Goal: Register for event/course

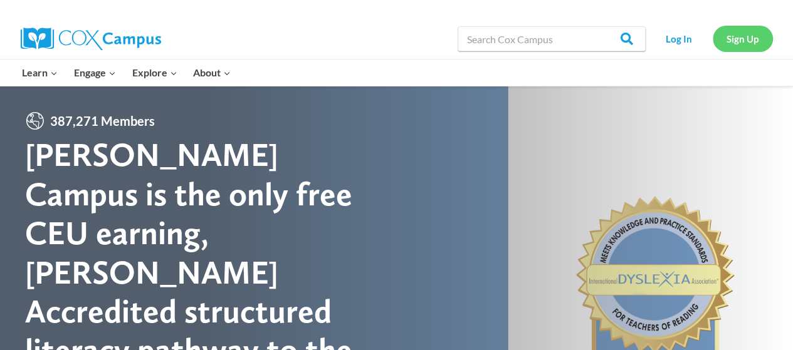
click at [741, 41] on link "Sign Up" at bounding box center [742, 39] width 60 height 26
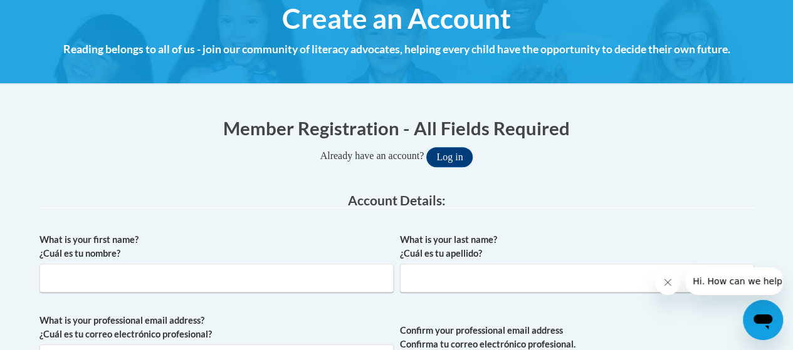
scroll to position [234, 0]
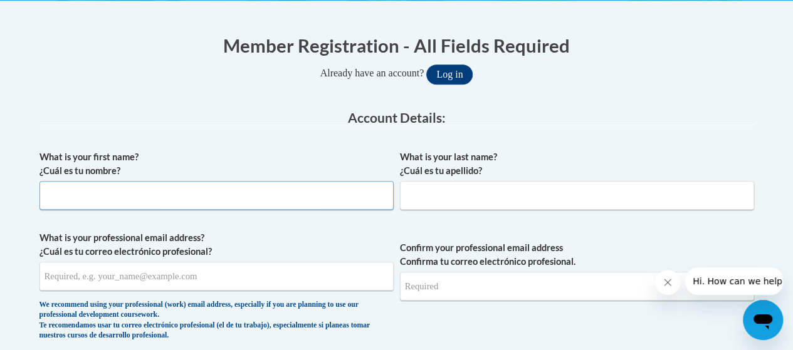
click at [267, 207] on input "What is your first name? ¿Cuál es tu nombre?" at bounding box center [216, 195] width 354 height 29
type input "Ronald"
type input "Miller"
click at [259, 285] on input "What is your professional email address? ¿Cuál es tu correo electrónico profesi…" at bounding box center [216, 276] width 354 height 29
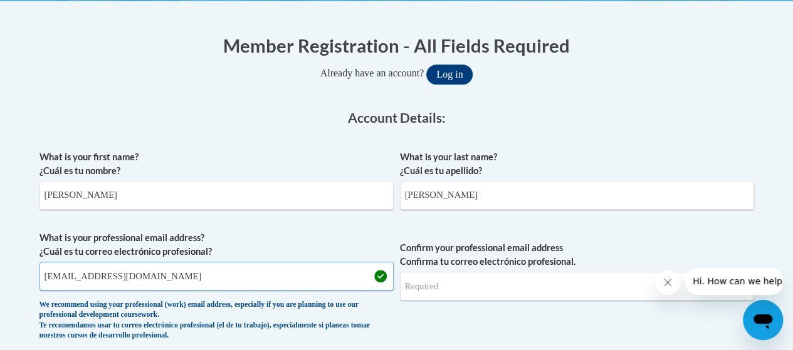
type input "rmiller@kippatl.org"
click at [500, 284] on input "Confirm your professional email address Confirma tu correo electrónico profesio…" at bounding box center [577, 286] width 354 height 29
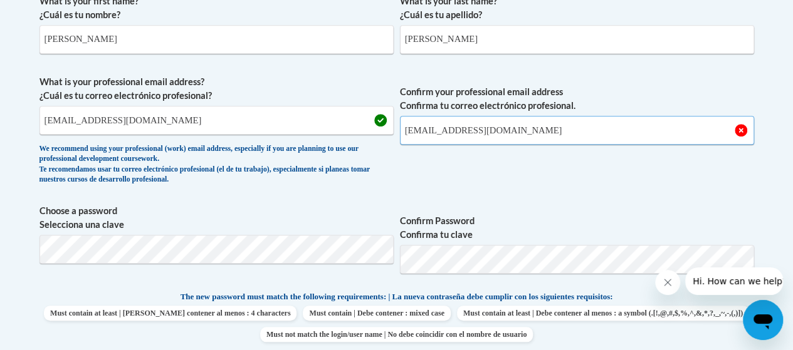
scroll to position [391, 0]
type input "rmiller@kippatl.org"
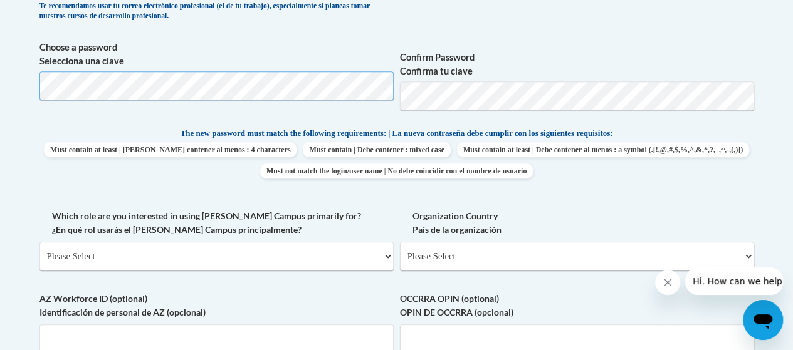
scroll to position [613, 0]
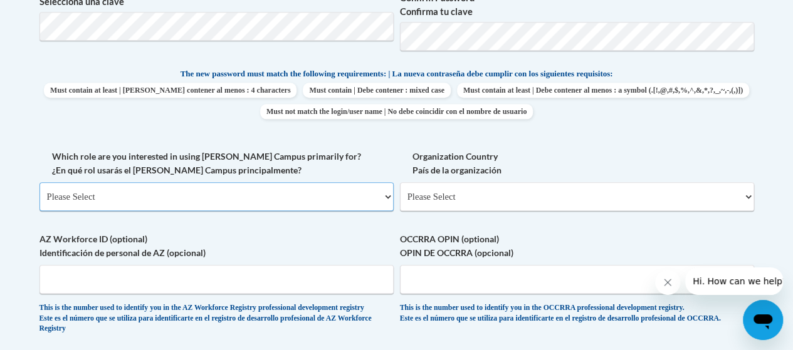
click at [231, 195] on select "Please Select College/University | Colegio/Universidad Community/Nonprofit Part…" at bounding box center [216, 196] width 354 height 29
select select "fbf2d438-af2f-41f8-98f1-81c410e29de3"
click at [39, 182] on select "Please Select College/University | Colegio/Universidad Community/Nonprofit Part…" at bounding box center [216, 196] width 354 height 29
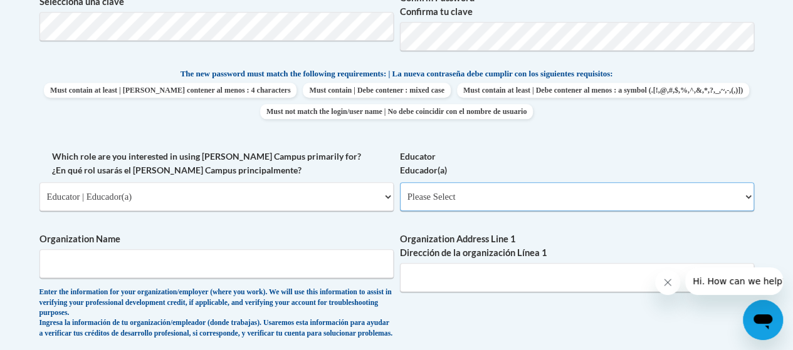
click at [451, 201] on select "Please Select Early Learning/Daycare Teacher/Family Home Care Provider | Maestr…" at bounding box center [577, 196] width 354 height 29
select select "67563ca1-16dc-4830-a7b3-94a34bed3689"
click at [400, 182] on select "Please Select Early Learning/Daycare Teacher/Family Home Care Provider | Maestr…" at bounding box center [577, 196] width 354 height 29
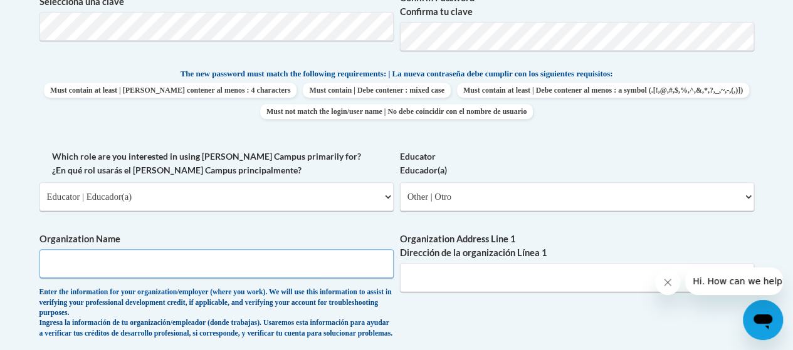
click at [155, 257] on input "Organization Name" at bounding box center [216, 263] width 354 height 29
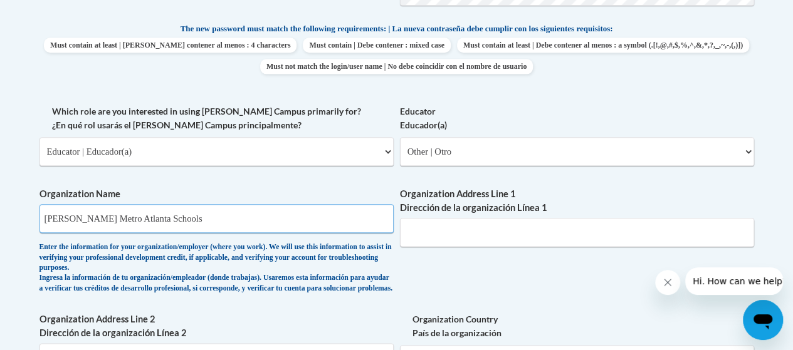
scroll to position [661, 0]
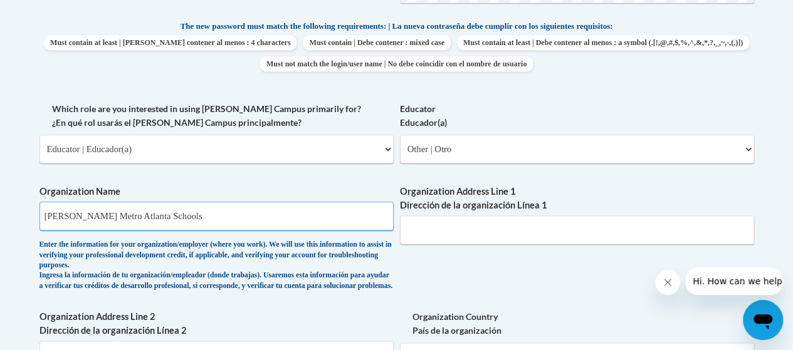
type input "KIPP Metro Atlanta Schools"
click at [489, 231] on input "Organization Address Line 1 Dirección de la organización Línea 1" at bounding box center [577, 230] width 354 height 29
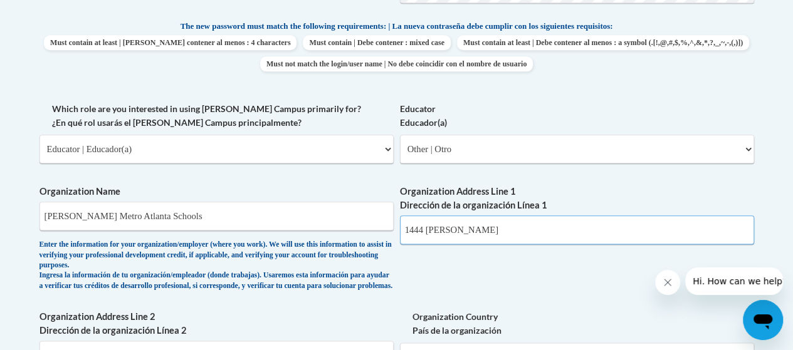
type input "1444 Lucille Avenue"
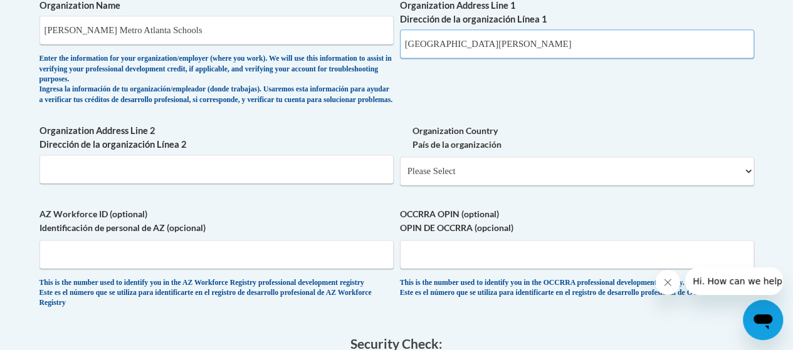
scroll to position [848, 0]
click at [496, 182] on select "Please Select United States | Estados Unidos Outside of the United States | Fue…" at bounding box center [577, 170] width 354 height 29
select select "ad49bcad-a171-4b2e-b99c-48b446064914"
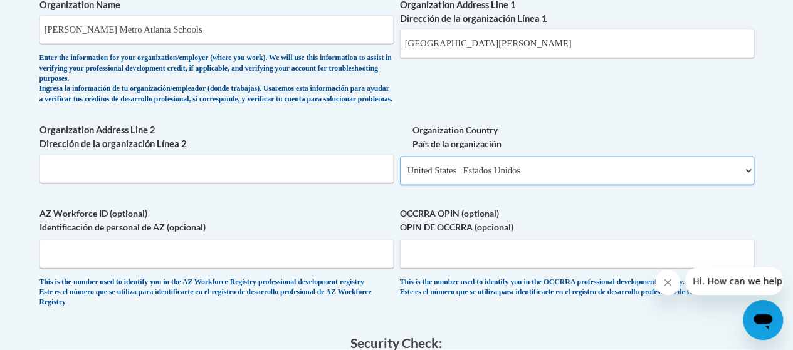
click at [400, 165] on select "Please Select United States | Estados Unidos Outside of the United States | Fue…" at bounding box center [577, 170] width 354 height 29
select select
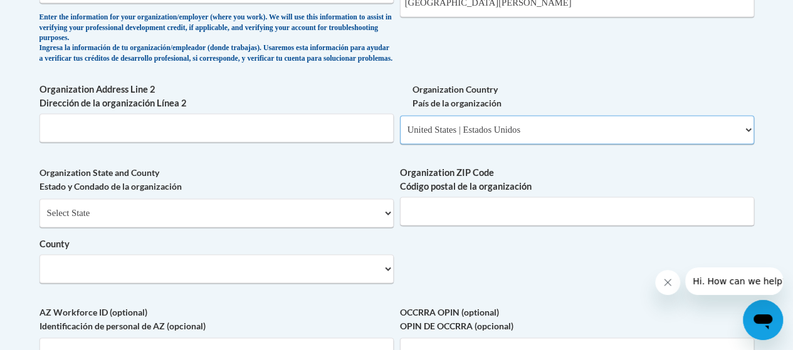
scroll to position [890, 0]
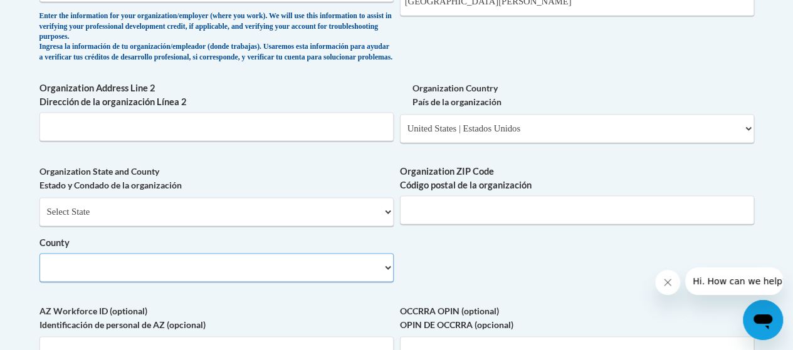
click at [221, 282] on select "County" at bounding box center [216, 267] width 354 height 29
click at [377, 224] on select "Select State Alabama Alaska Arizona Arkansas California Colorado Connecticut De…" at bounding box center [216, 211] width 354 height 29
click at [39, 207] on select "Select State Alabama Alaska Arizona Arkansas California Colorado Connecticut De…" at bounding box center [216, 211] width 354 height 29
click at [500, 216] on input "Organization ZIP Code Código postal de la organización" at bounding box center [577, 209] width 354 height 29
type input "30310"
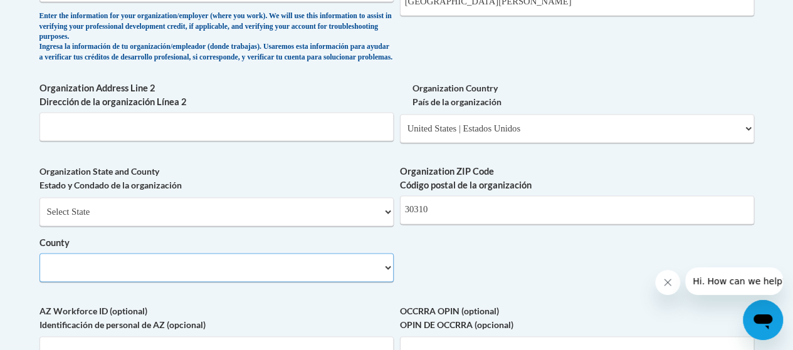
click at [350, 282] on select "County" at bounding box center [216, 267] width 354 height 29
click at [377, 281] on select "County" at bounding box center [216, 267] width 354 height 29
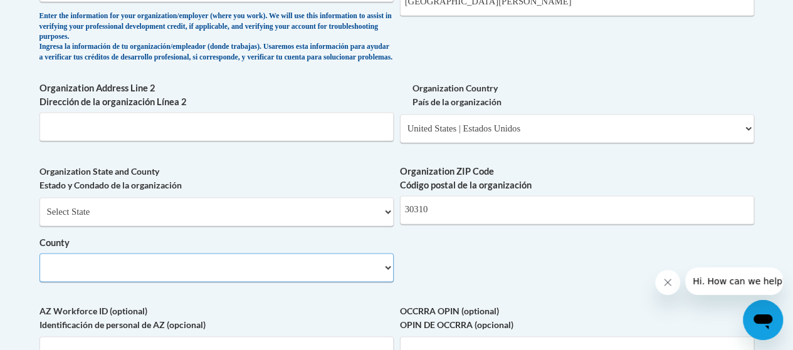
click at [377, 281] on select "County" at bounding box center [216, 267] width 354 height 29
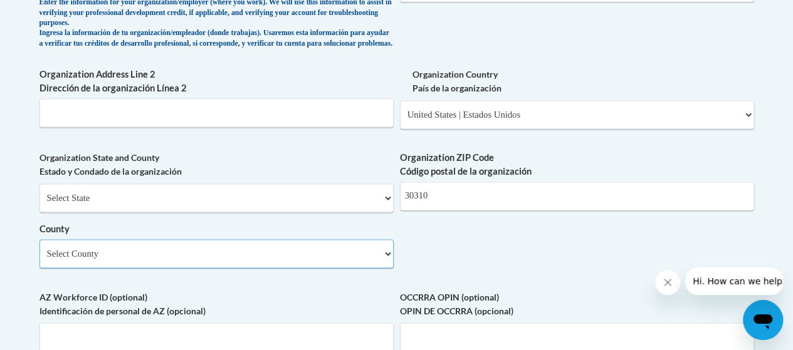
scroll to position [903, 0]
click at [383, 269] on select "Select County Appling Atkinson Bacon Baker Baldwin Banks Barrow Bartow Ben Hill…" at bounding box center [216, 254] width 354 height 29
select select "Fulton"
click at [39, 249] on select "Select County Appling Atkinson Bacon Baker Baldwin Banks Barrow Bartow Ben Hill…" at bounding box center [216, 254] width 354 height 29
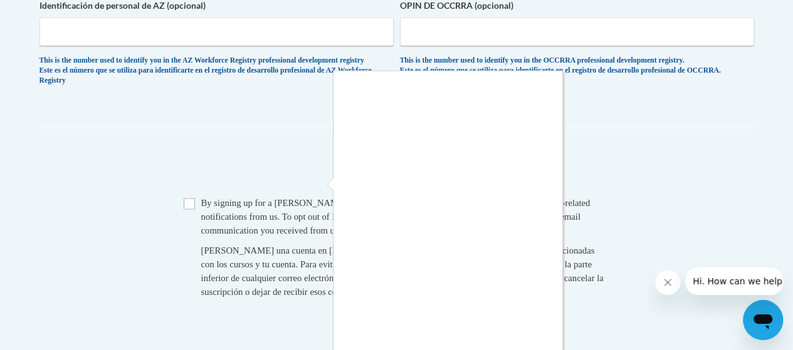
scroll to position [1322, 0]
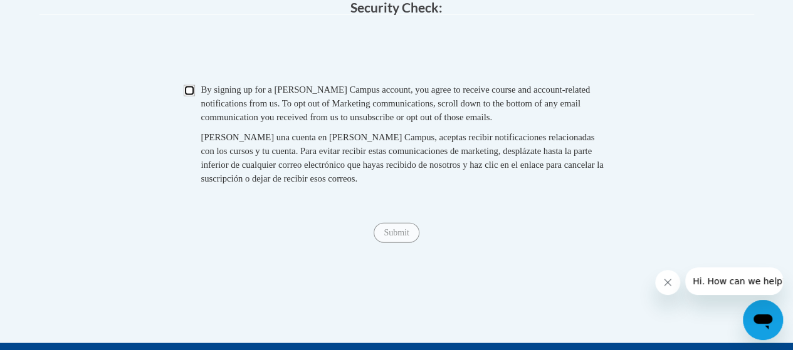
click at [194, 96] on input "Checkbox" at bounding box center [189, 90] width 11 height 11
checkbox input "true"
click at [390, 243] on input "Submit" at bounding box center [395, 233] width 45 height 20
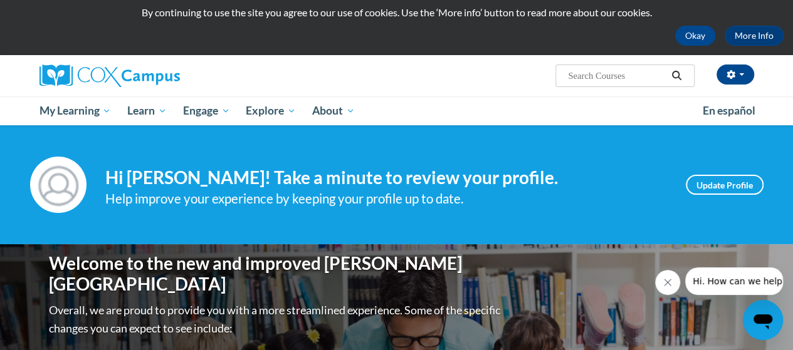
scroll to position [13, 0]
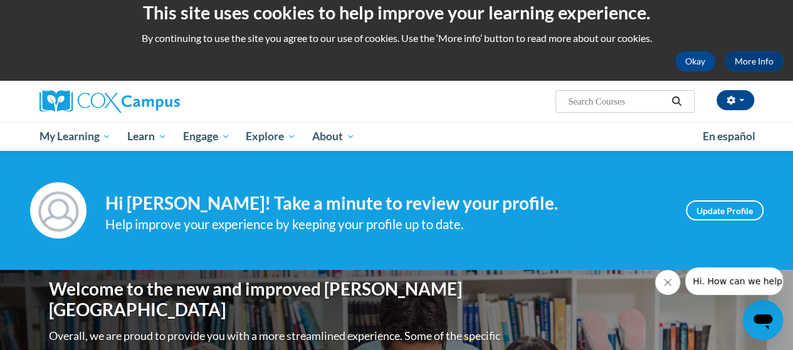
click at [598, 103] on input "Search..." at bounding box center [616, 101] width 100 height 15
type input "fluency"
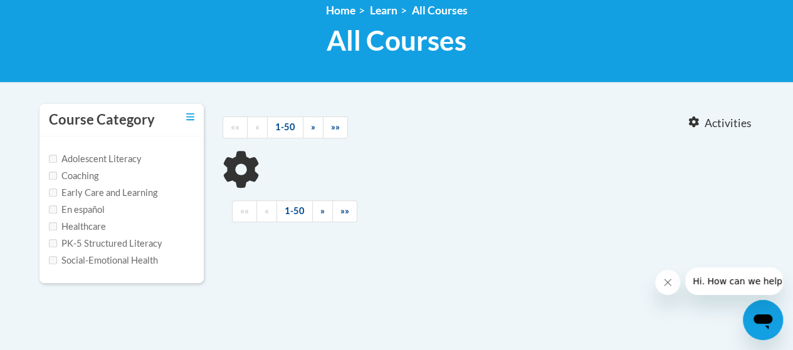
type input "fluency"
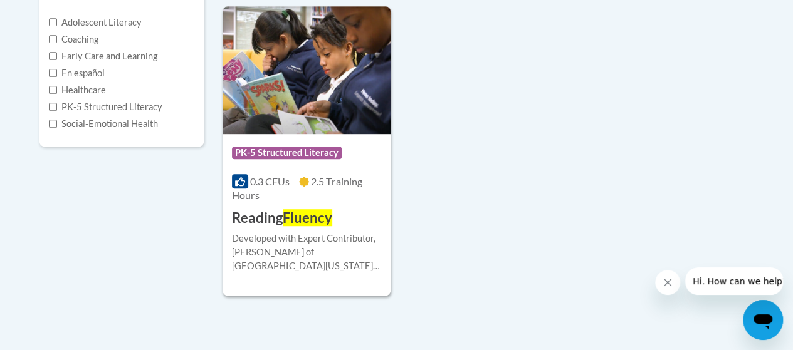
scroll to position [320, 0]
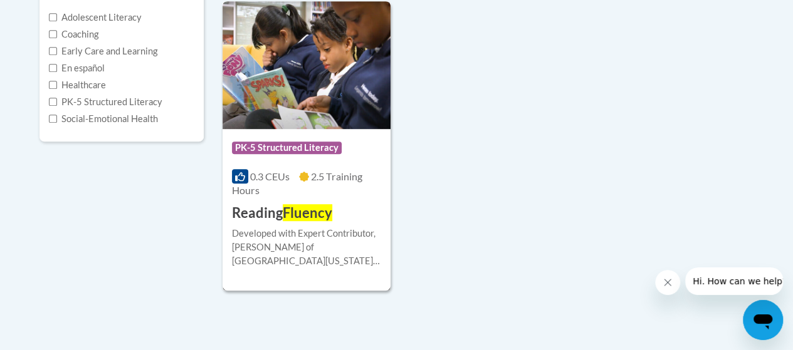
click at [311, 211] on span "Fluency" at bounding box center [307, 212] width 49 height 17
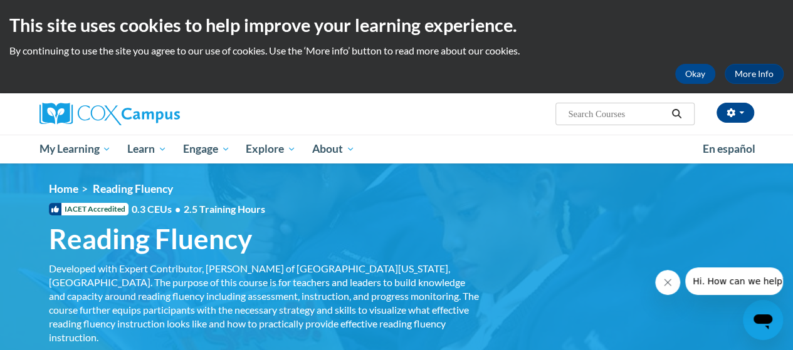
click at [311, 211] on div "IACET Accredited 0.3 CEUs • 2.5 Training Hours" at bounding box center [264, 209] width 451 height 14
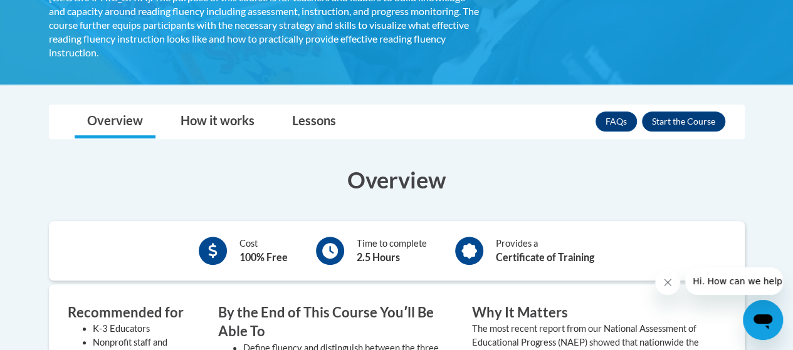
scroll to position [286, 0]
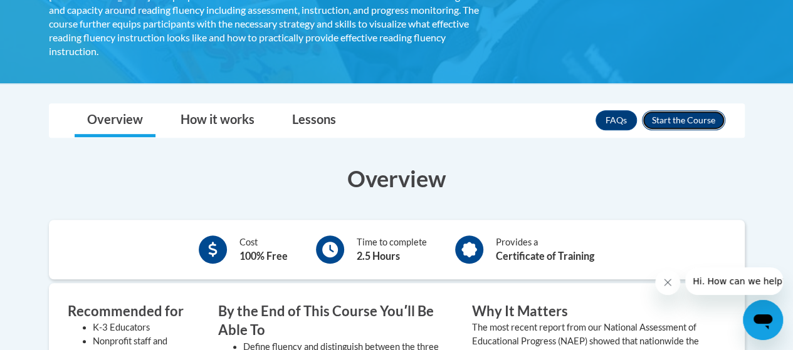
click at [694, 110] on button "Enroll" at bounding box center [683, 120] width 83 height 20
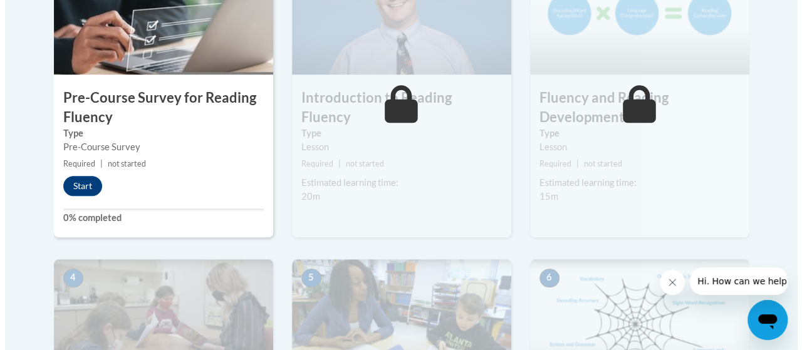
scroll to position [413, 0]
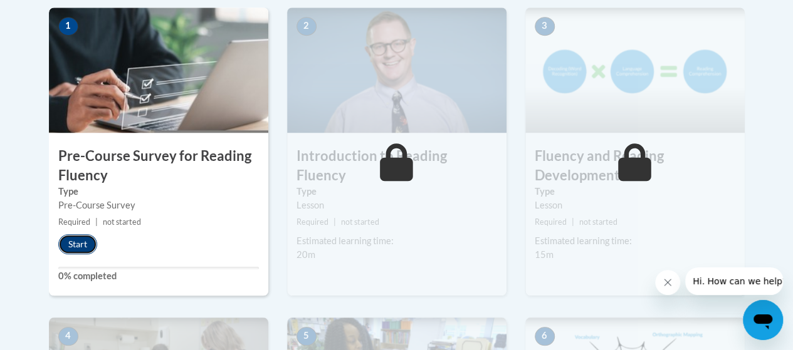
click at [81, 241] on button "Start" at bounding box center [77, 244] width 39 height 20
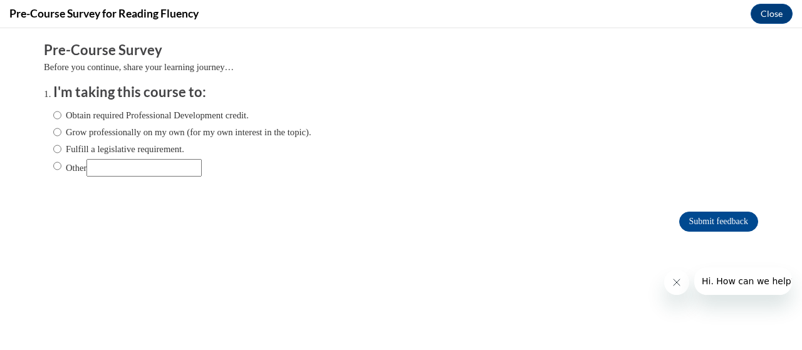
scroll to position [0, 0]
click at [59, 132] on label "Grow professionally on my own (for my own interest in the topic)." at bounding box center [182, 132] width 258 height 14
click at [59, 132] on input "Grow professionally on my own (for my own interest in the topic)." at bounding box center [57, 132] width 8 height 14
radio input "true"
click at [685, 222] on input "Submit feedback" at bounding box center [718, 222] width 79 height 20
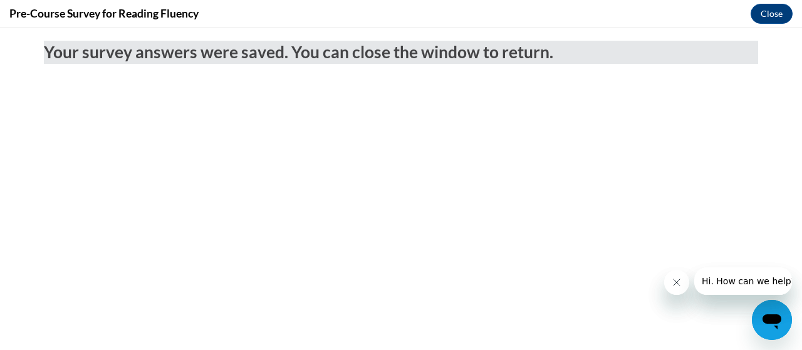
click at [672, 278] on icon "Close message from company" at bounding box center [676, 283] width 10 height 10
click at [673, 282] on icon "Close message from company" at bounding box center [676, 283] width 10 height 10
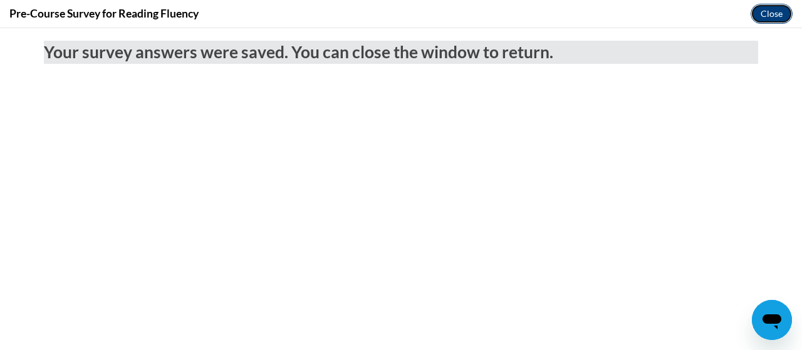
click at [769, 18] on button "Close" at bounding box center [772, 14] width 42 height 20
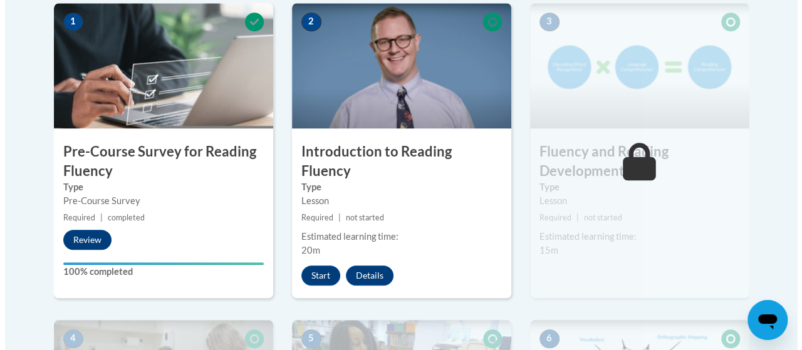
scroll to position [418, 0]
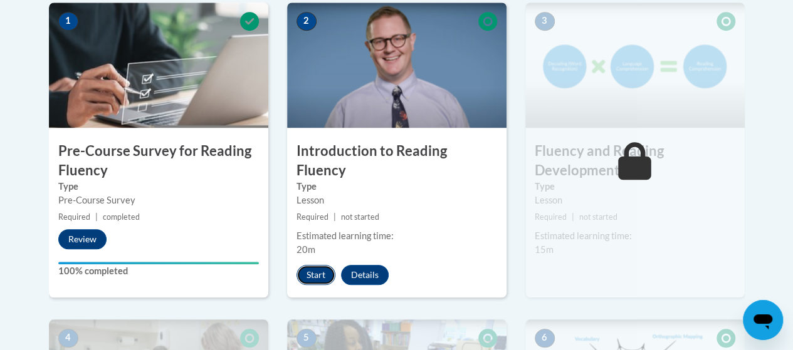
click at [314, 265] on button "Start" at bounding box center [315, 275] width 39 height 20
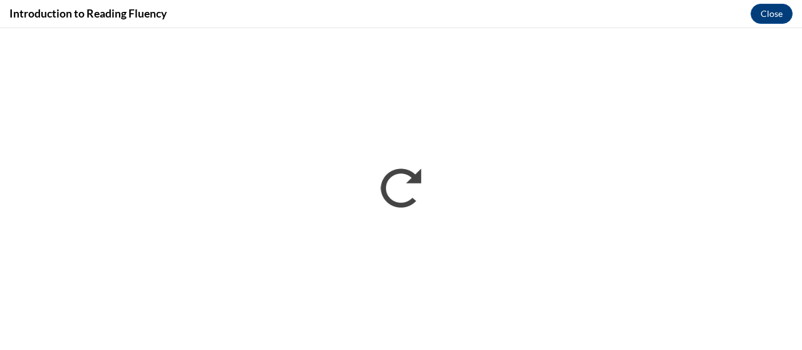
scroll to position [0, 0]
